Goal: Check status: Check status

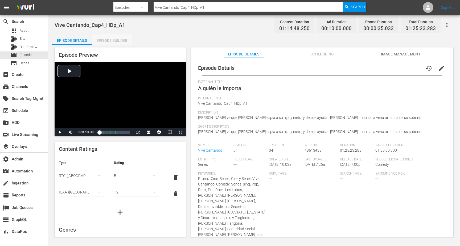
click at [120, 39] on div "Episode Builder" at bounding box center [112, 40] width 40 height 13
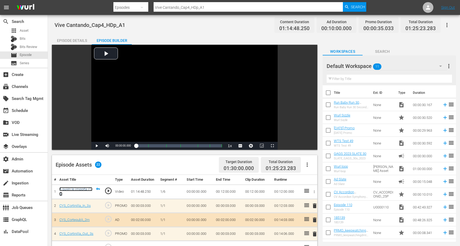
click at [65, 189] on link "A quién le importa (1/6)" at bounding box center [75, 191] width 33 height 9
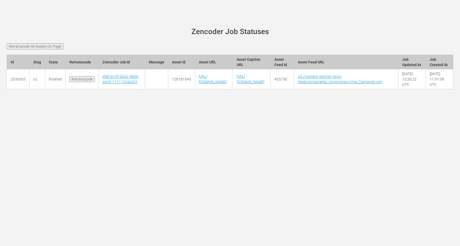
scroll to position [0, 68]
click at [264, 84] on link "[URL][DOMAIN_NAME]" at bounding box center [251, 79] width 28 height 10
